Goal: Go to known website: Go to known website

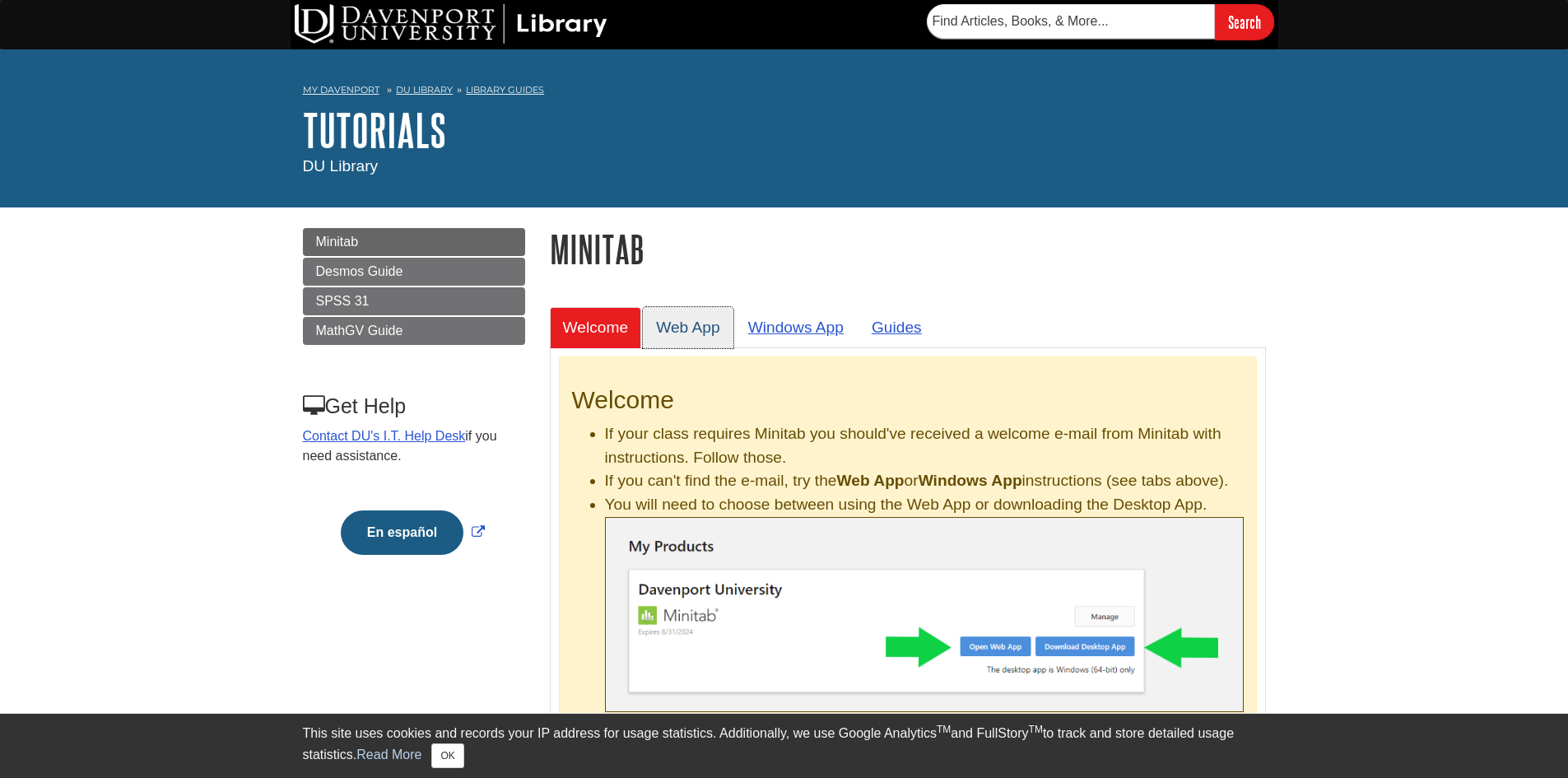
click at [696, 311] on link "Web App" at bounding box center [688, 328] width 91 height 41
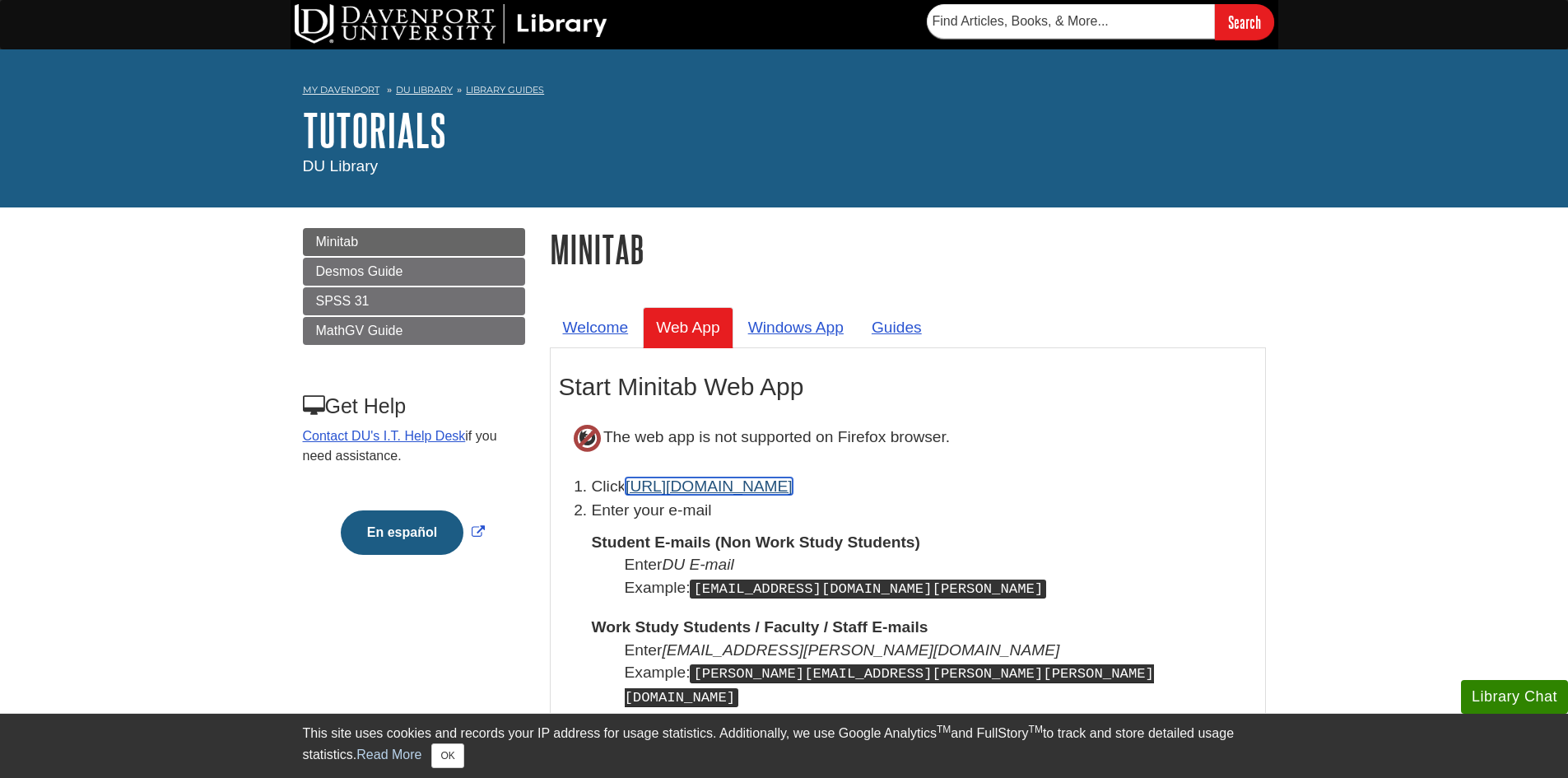
click at [699, 485] on link "[URL][DOMAIN_NAME]" at bounding box center [709, 486] width 167 height 17
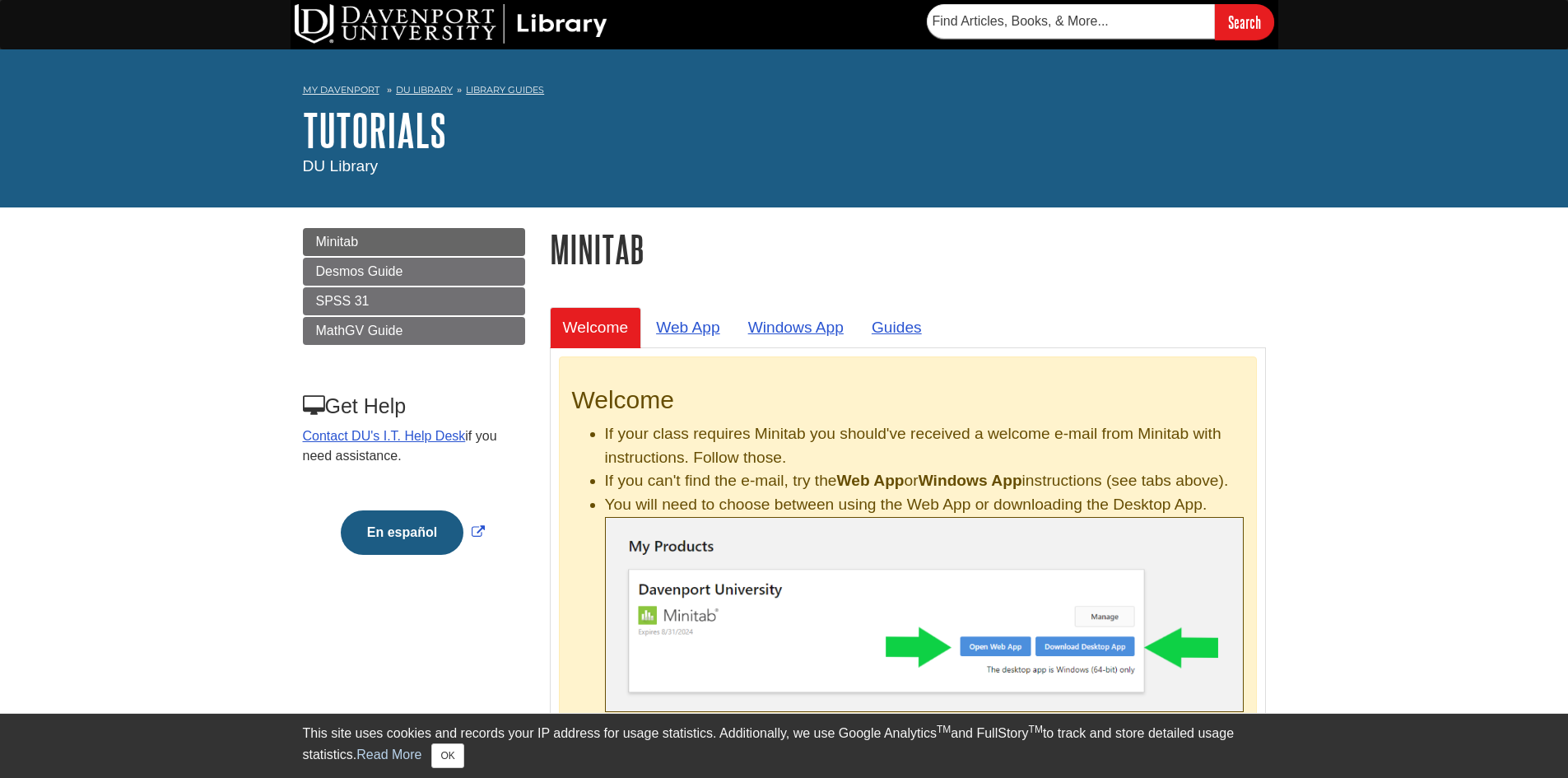
click at [733, 326] on li "Web App" at bounding box center [688, 328] width 92 height 41
click at [689, 317] on link "Web App" at bounding box center [688, 328] width 91 height 41
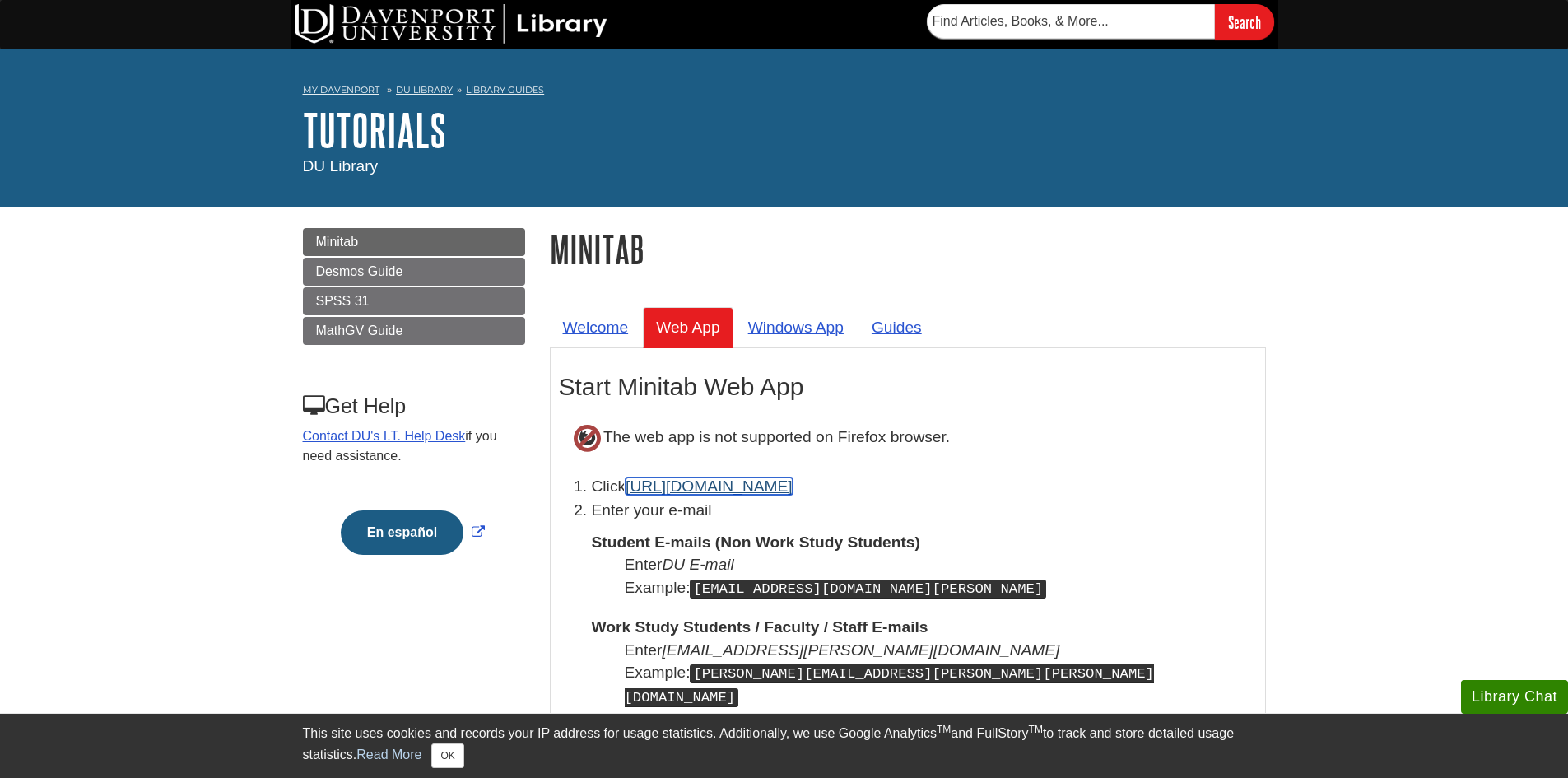
click at [727, 484] on link "[URL][DOMAIN_NAME]" at bounding box center [709, 486] width 167 height 17
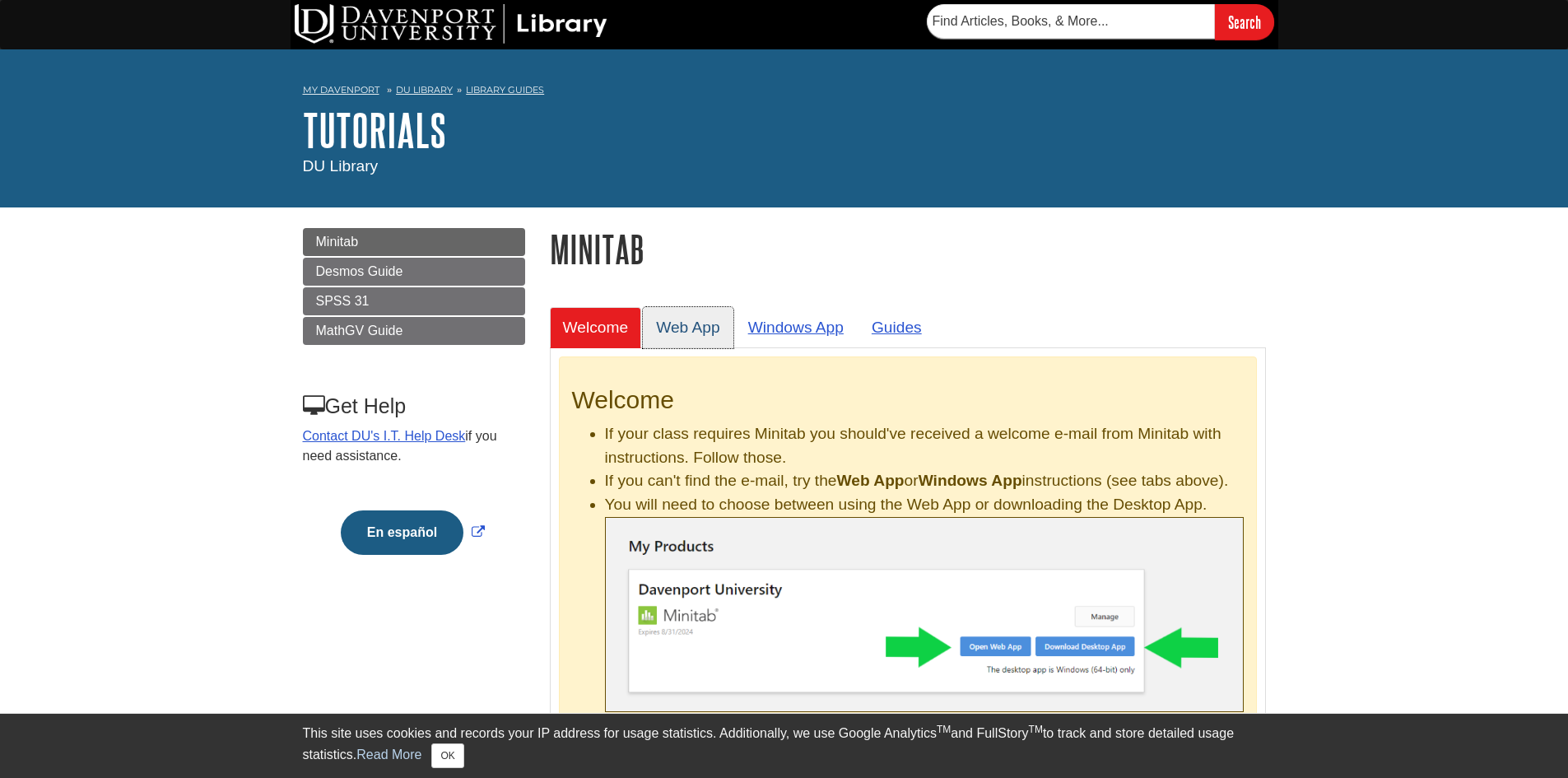
click at [709, 342] on link "Web App" at bounding box center [688, 328] width 91 height 41
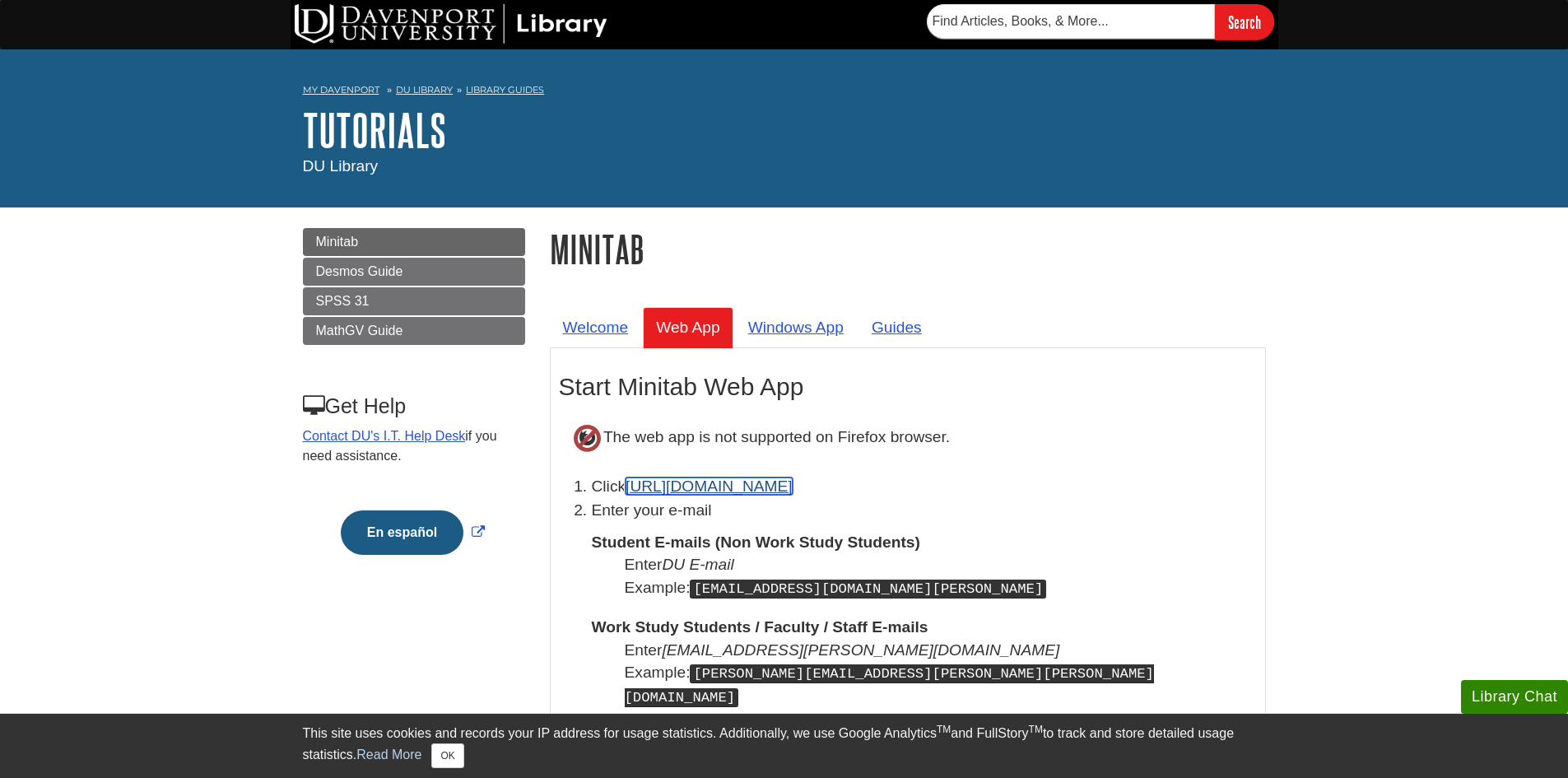
click at [731, 485] on link "[URL][DOMAIN_NAME]" at bounding box center [709, 486] width 167 height 17
click at [766, 478] on link "[URL][DOMAIN_NAME]" at bounding box center [709, 486] width 167 height 17
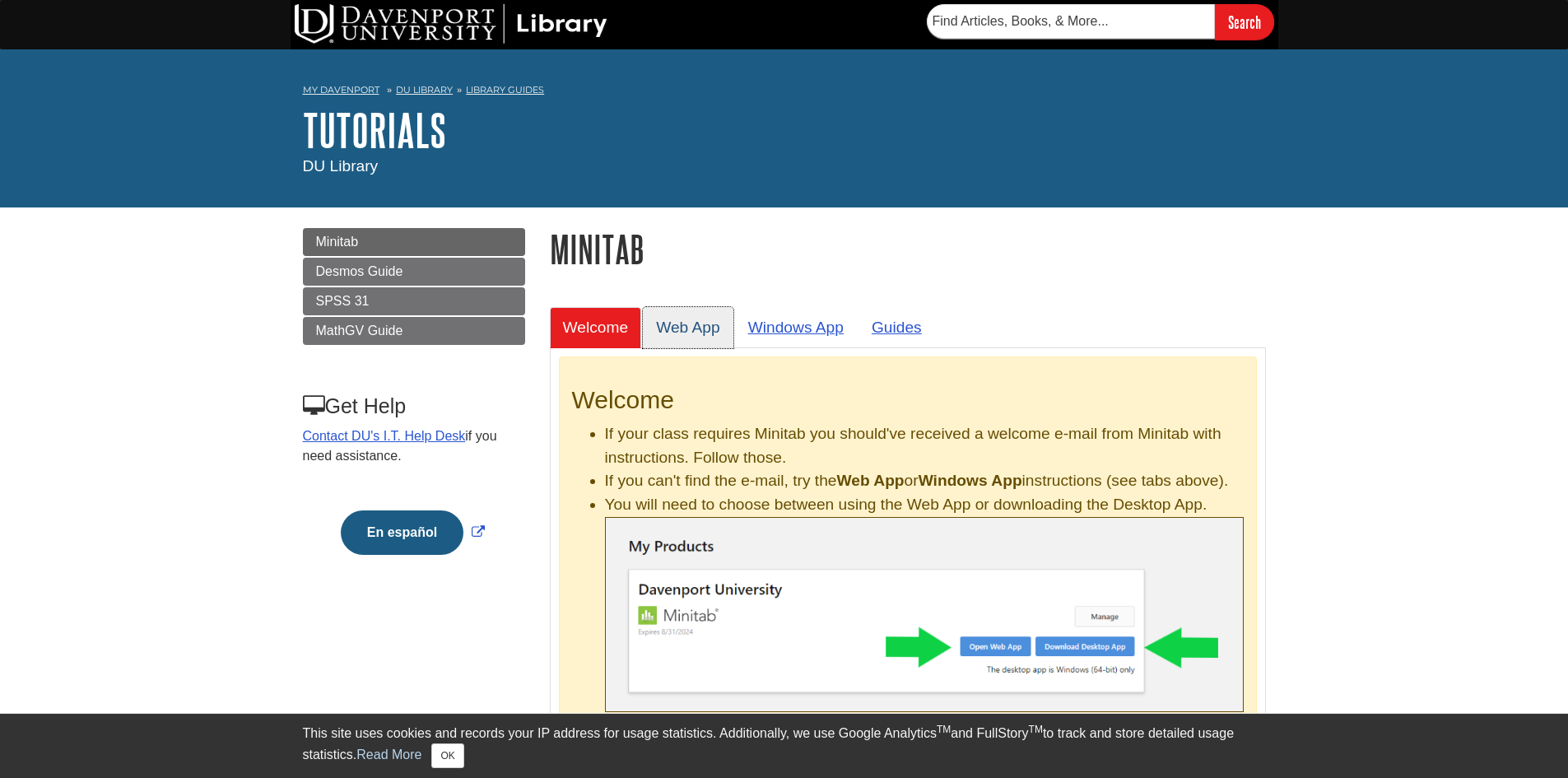
click at [670, 320] on link "Web App" at bounding box center [688, 328] width 91 height 41
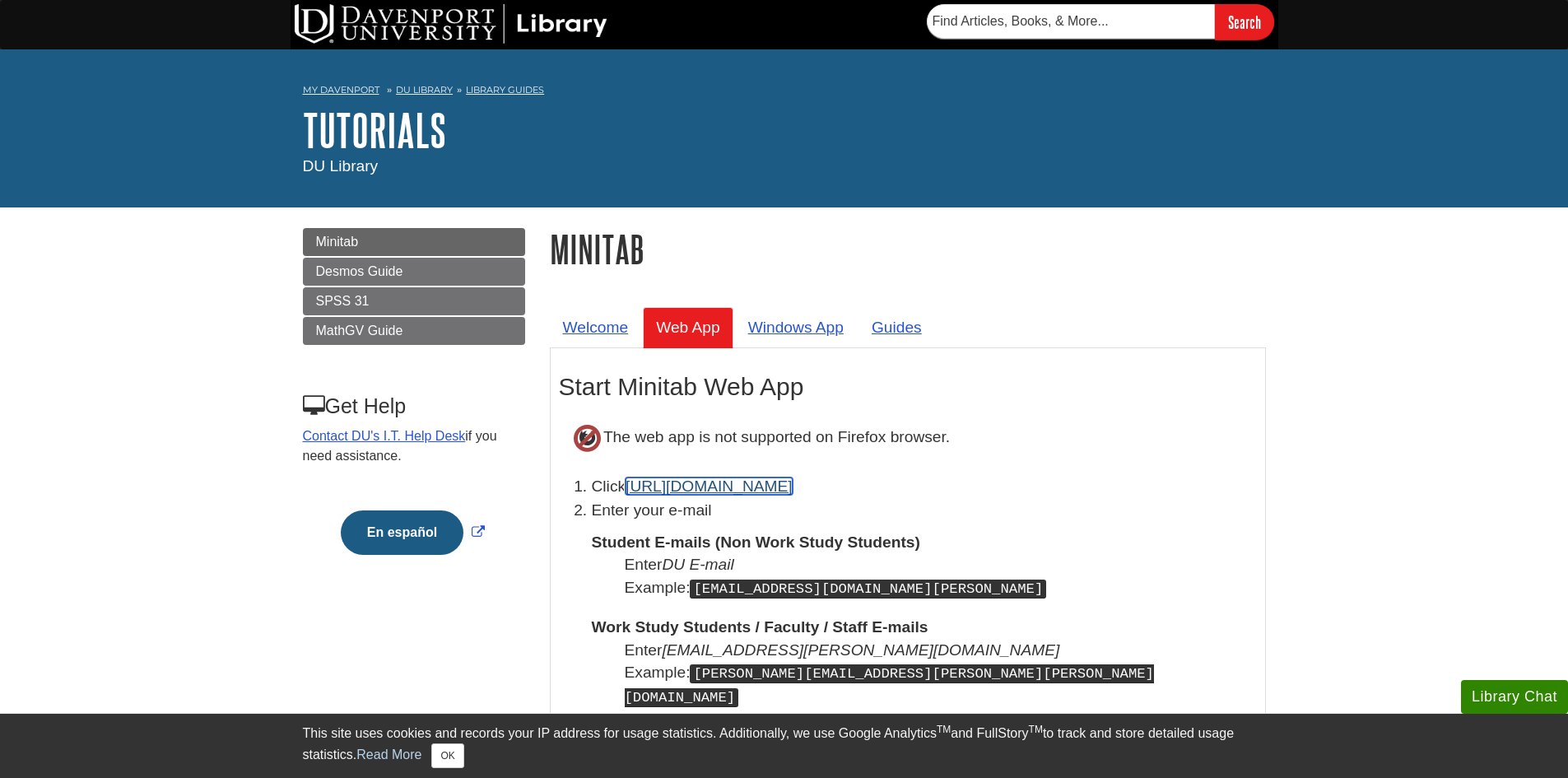
click at [720, 481] on link "[URL][DOMAIN_NAME]" at bounding box center [709, 486] width 167 height 17
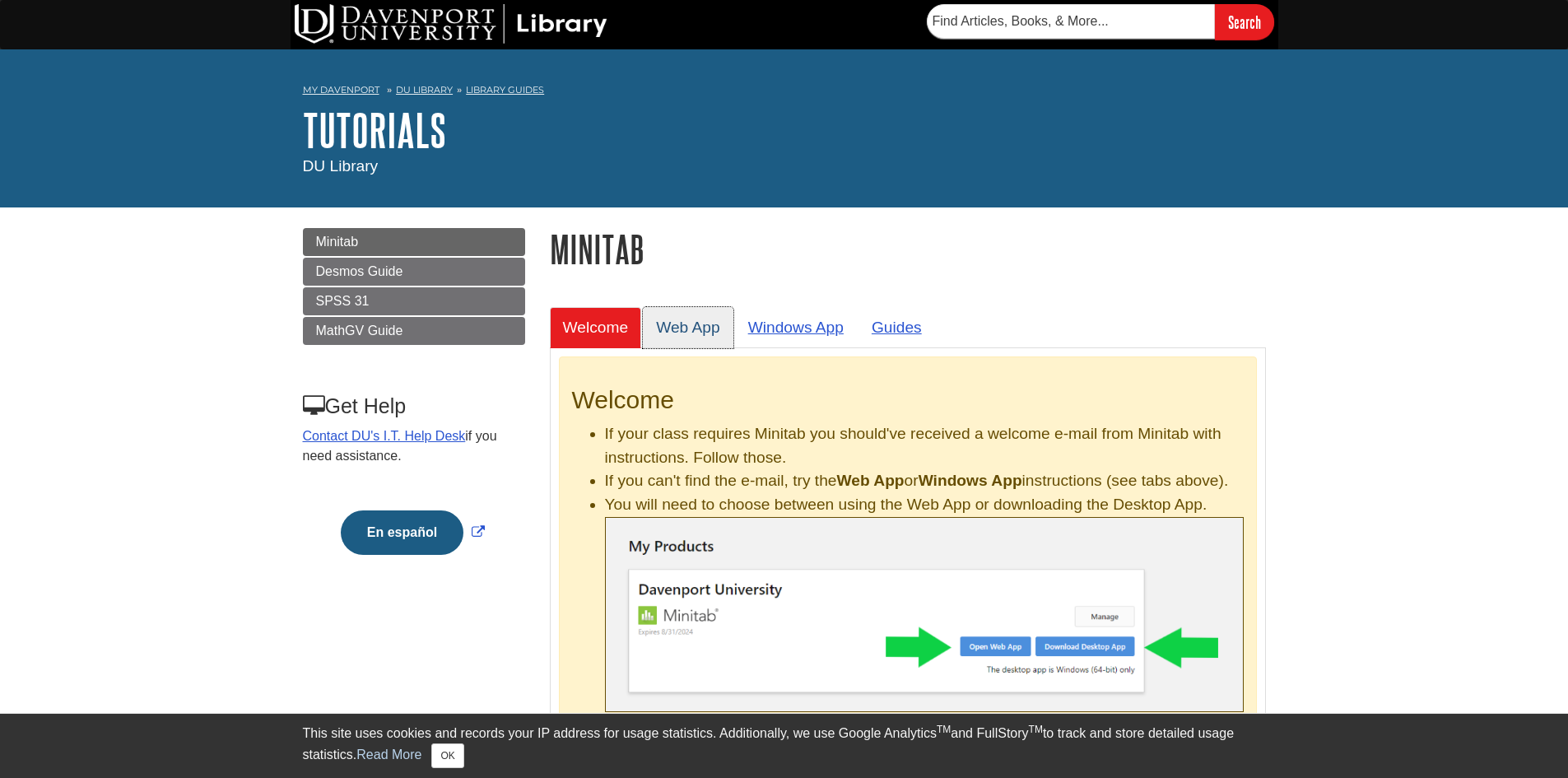
click at [732, 323] on link "Web App" at bounding box center [688, 328] width 91 height 41
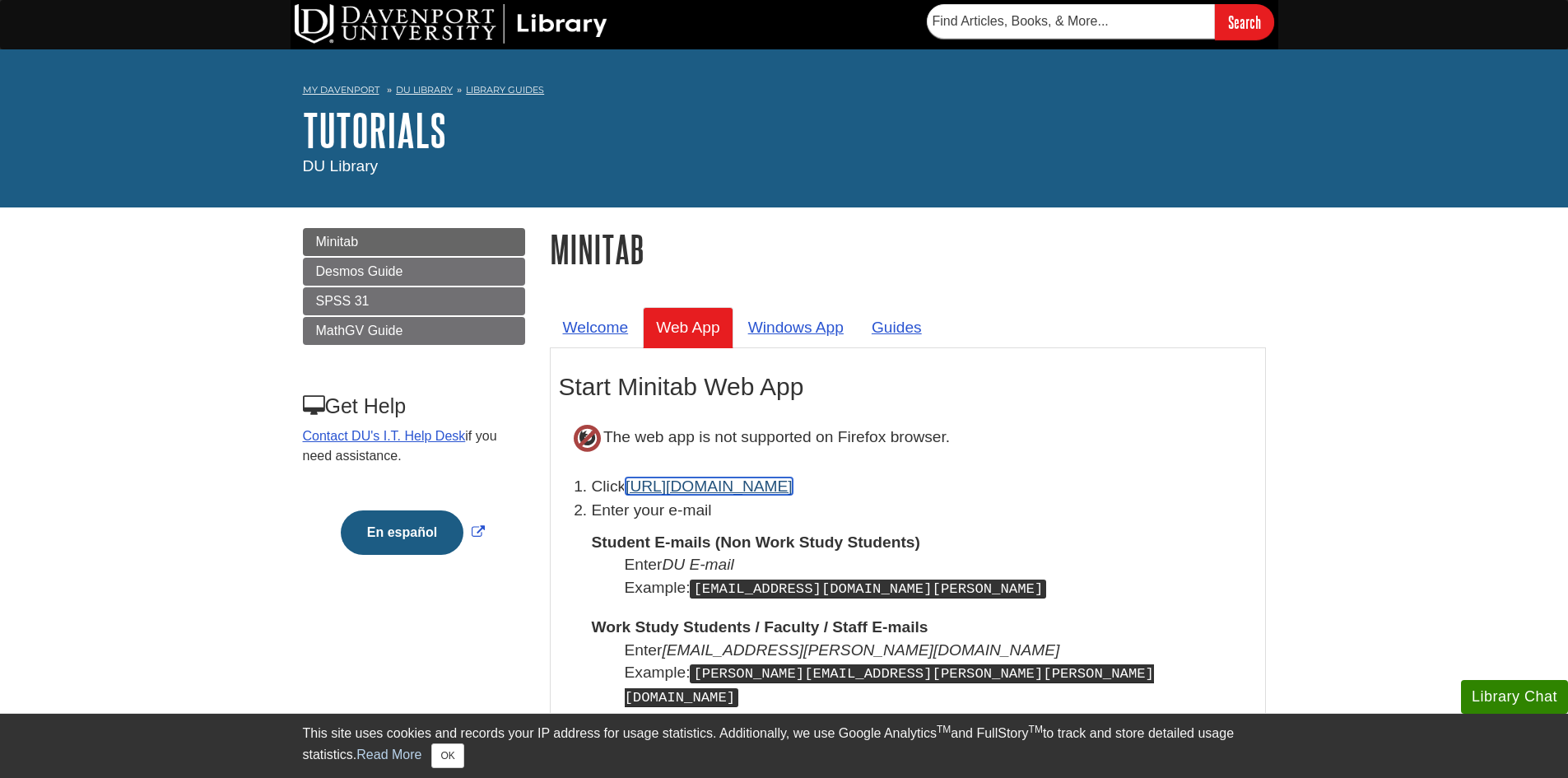
click at [704, 481] on link "[URL][DOMAIN_NAME]" at bounding box center [709, 486] width 167 height 17
